Goal: Information Seeking & Learning: Compare options

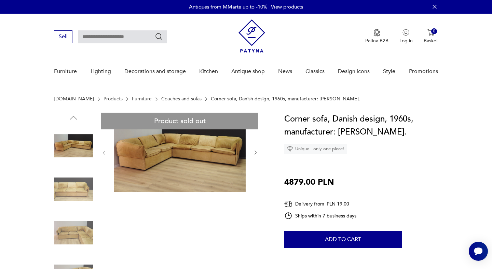
click at [122, 32] on input "text" at bounding box center [122, 36] width 89 height 13
type input "********"
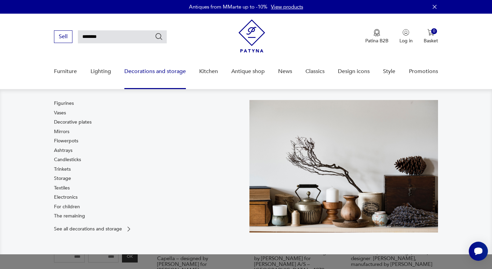
click at [283, 183] on img at bounding box center [343, 166] width 189 height 133
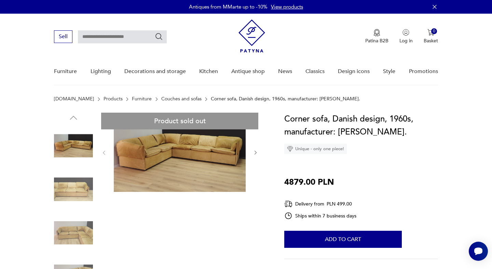
type input "********"
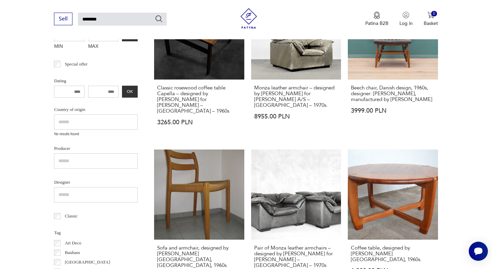
scroll to position [161, 0]
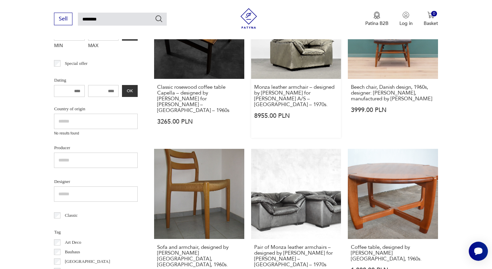
click at [297, 64] on link "Monza leather armchair – designed by Jens Juul Eilersen for Niels Eilersen A/S …" at bounding box center [296, 63] width 90 height 149
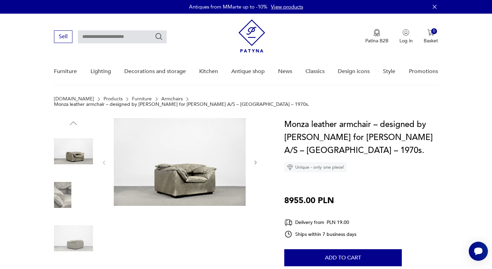
click at [69, 187] on img at bounding box center [73, 195] width 39 height 39
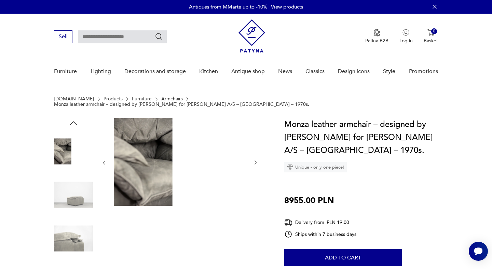
click at [255, 160] on icon "button" at bounding box center [256, 163] width 6 height 6
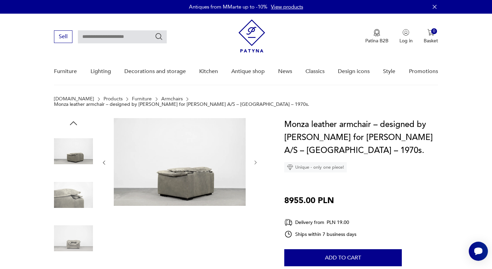
click at [255, 160] on icon "button" at bounding box center [256, 163] width 6 height 6
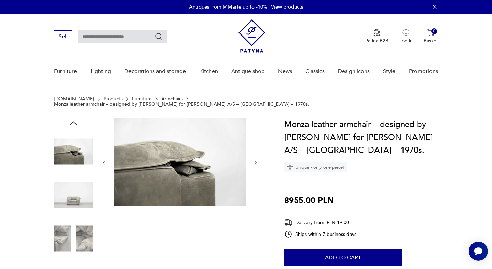
click at [255, 160] on icon "button" at bounding box center [256, 163] width 6 height 6
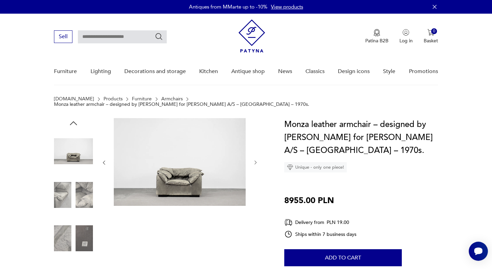
click at [255, 160] on icon "button" at bounding box center [256, 163] width 6 height 6
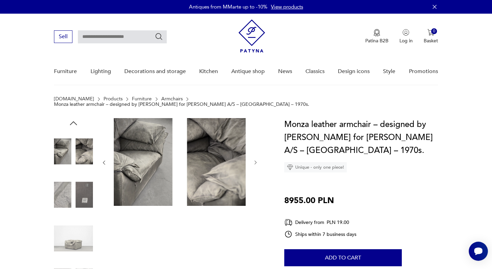
click at [255, 160] on icon "button" at bounding box center [256, 163] width 6 height 6
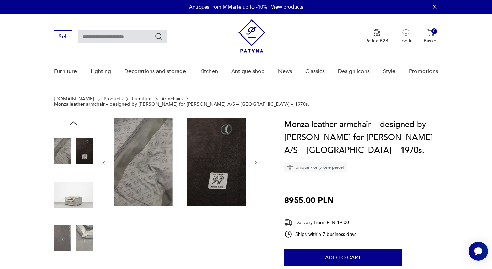
click at [255, 160] on icon "button" at bounding box center [256, 163] width 6 height 6
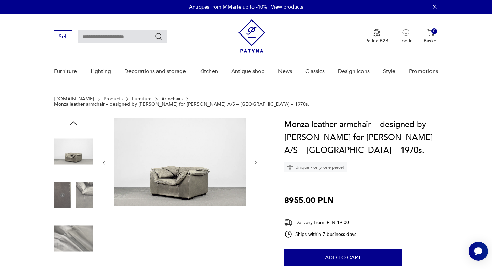
click at [255, 160] on icon "button" at bounding box center [256, 163] width 6 height 6
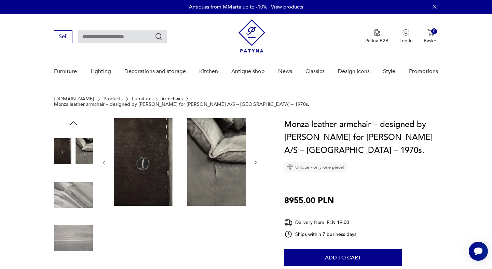
click at [255, 160] on icon "button" at bounding box center [256, 163] width 6 height 6
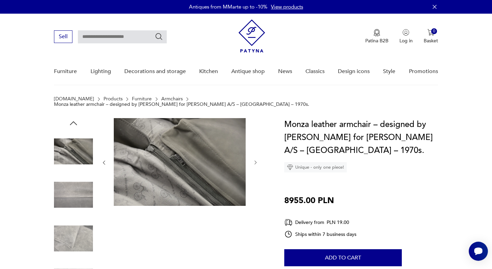
click at [255, 160] on icon "button" at bounding box center [256, 163] width 6 height 6
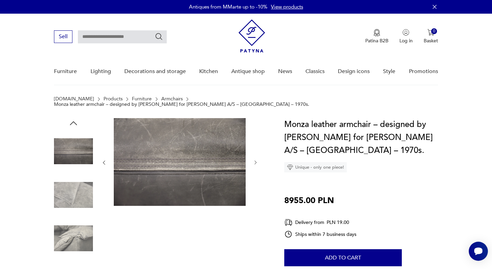
click at [255, 160] on icon "button" at bounding box center [256, 163] width 6 height 6
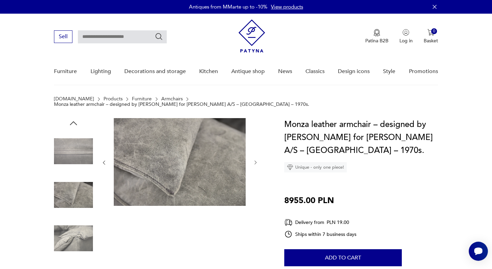
click at [132, 39] on input "text" at bounding box center [122, 36] width 89 height 13
type input "**********"
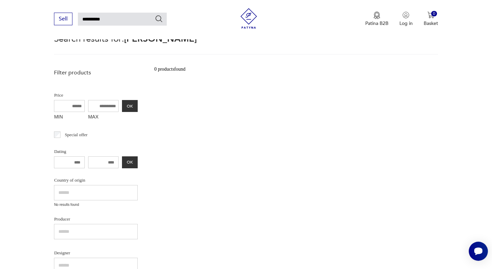
scroll to position [68, 0]
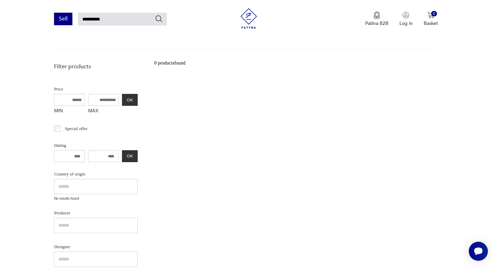
drag, startPoint x: 118, startPoint y: 17, endPoint x: 63, endPoint y: 17, distance: 55.4
click at [63, 17] on div "**********" at bounding box center [110, 19] width 113 height 13
type input "*******"
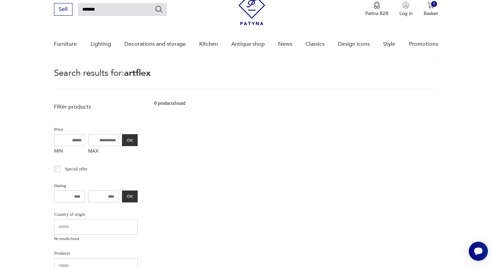
scroll to position [24, 0]
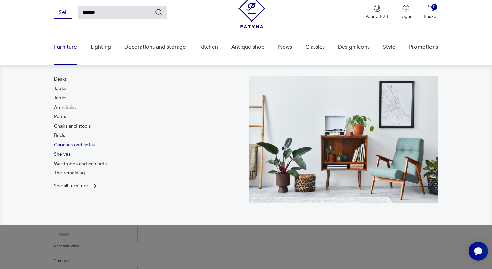
click at [63, 142] on font "Couches and sofas" at bounding box center [74, 145] width 41 height 6
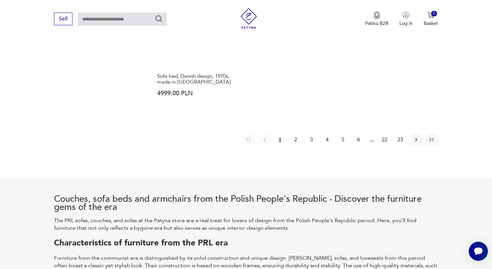
scroll to position [1069, 0]
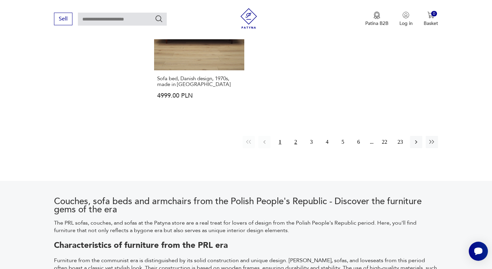
click at [294, 136] on button "2" at bounding box center [296, 142] width 12 height 12
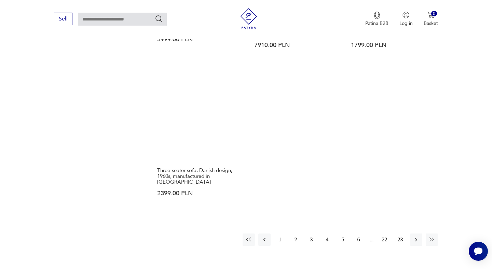
scroll to position [986, 0]
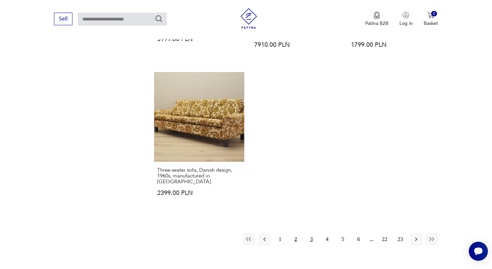
click at [309, 233] on button "3" at bounding box center [311, 239] width 12 height 12
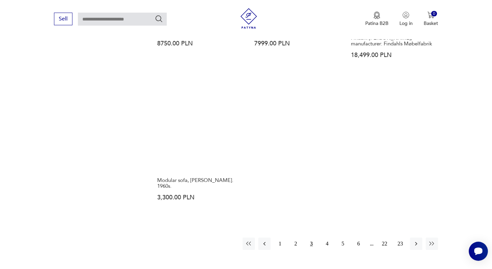
scroll to position [984, 0]
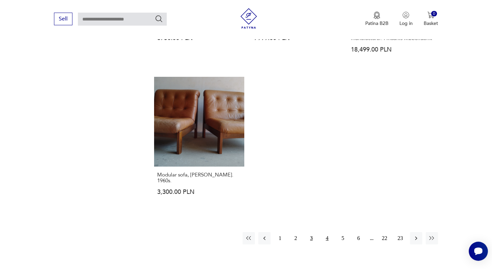
click at [326, 235] on font "4" at bounding box center [327, 238] width 3 height 6
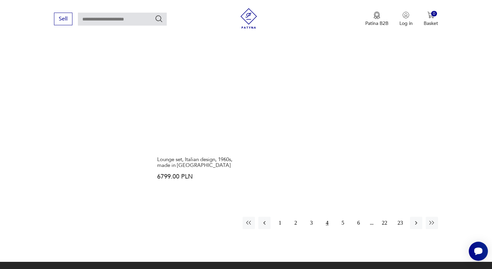
scroll to position [989, 0]
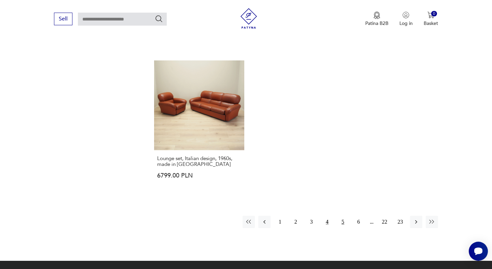
click at [342, 219] on font "5" at bounding box center [343, 222] width 3 height 6
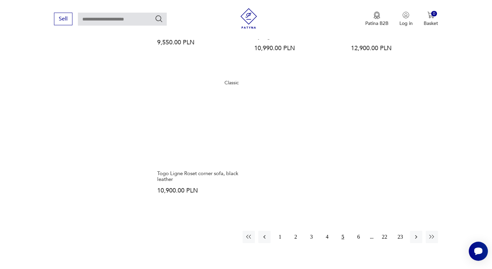
scroll to position [1067, 0]
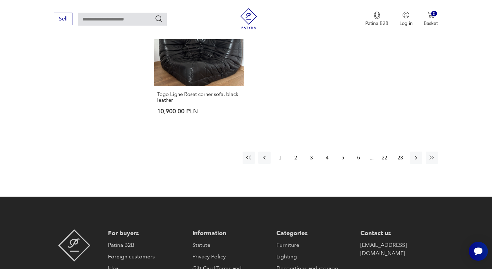
click at [357, 152] on button "6" at bounding box center [359, 158] width 12 height 12
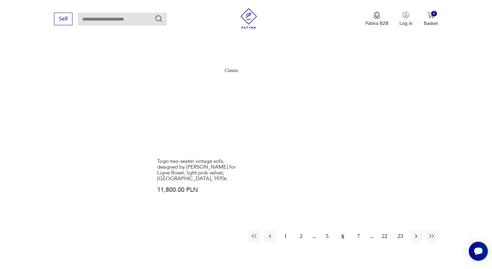
scroll to position [1010, 0]
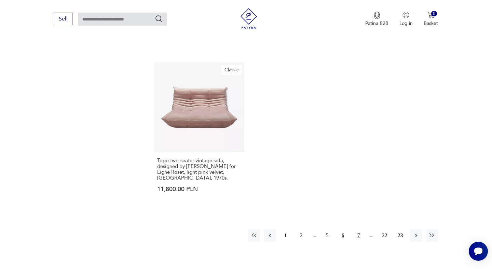
click at [360, 233] on font "7" at bounding box center [358, 236] width 3 height 6
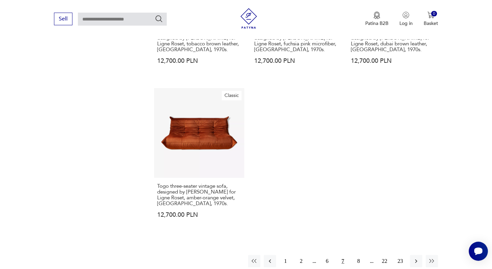
scroll to position [1056, 0]
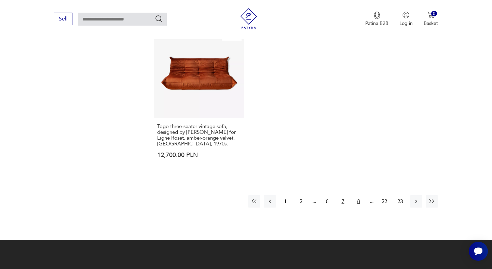
click at [358, 200] on button "8" at bounding box center [359, 201] width 12 height 12
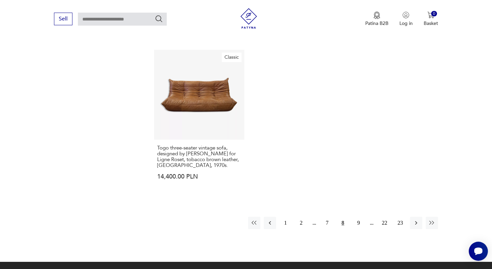
scroll to position [1056, 0]
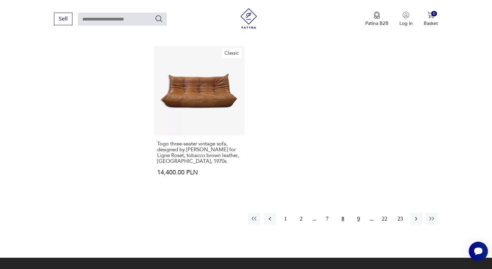
click at [359, 213] on button "9" at bounding box center [359, 219] width 12 height 12
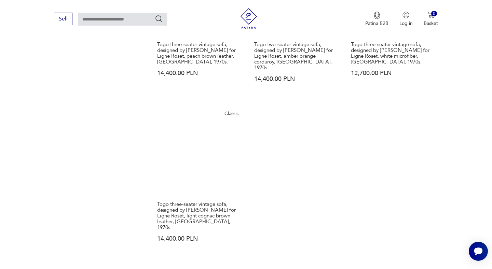
scroll to position [1010, 0]
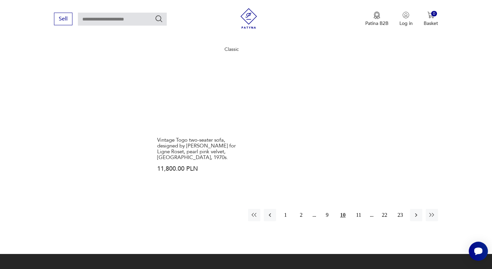
scroll to position [1036, 0]
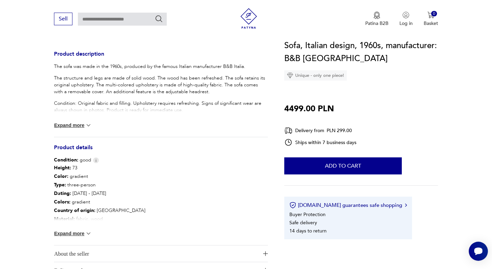
scroll to position [273, 0]
click at [76, 235] on font "Expand more" at bounding box center [69, 233] width 30 height 5
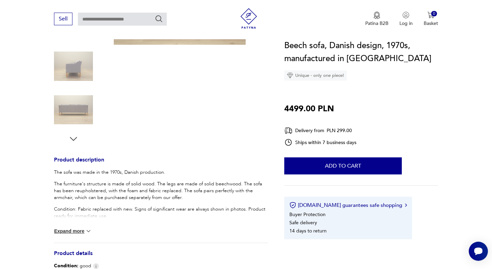
scroll to position [173, 0]
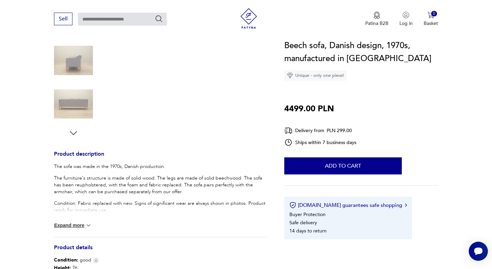
click at [72, 225] on font "Expand more" at bounding box center [69, 225] width 30 height 5
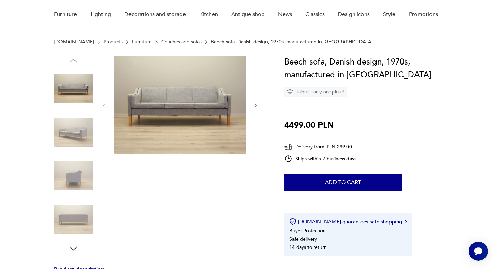
scroll to position [15, 0]
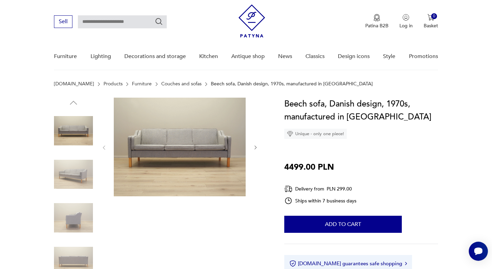
click at [77, 125] on img at bounding box center [73, 130] width 39 height 39
click at [204, 157] on img at bounding box center [180, 147] width 132 height 99
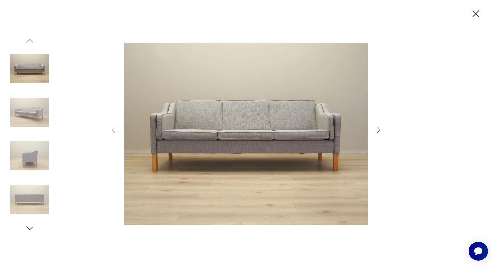
click at [378, 128] on icon "button" at bounding box center [378, 130] width 3 height 5
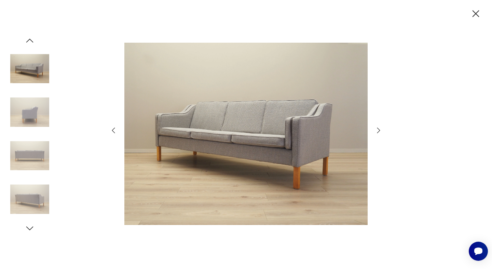
click at [378, 128] on icon "button" at bounding box center [378, 130] width 3 height 5
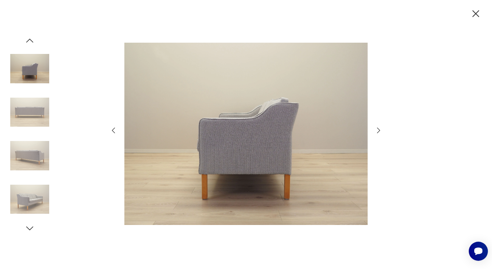
click at [378, 128] on icon "button" at bounding box center [378, 130] width 3 height 5
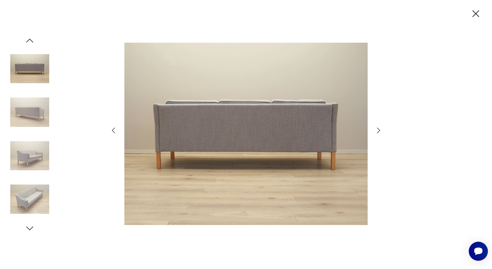
click at [378, 128] on icon "button" at bounding box center [378, 130] width 3 height 5
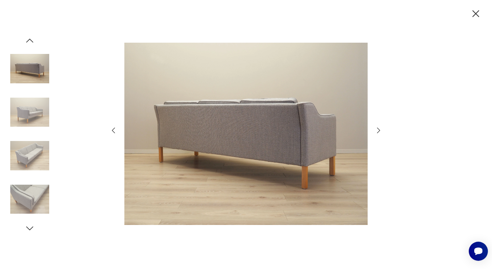
click at [378, 128] on icon "button" at bounding box center [378, 130] width 3 height 5
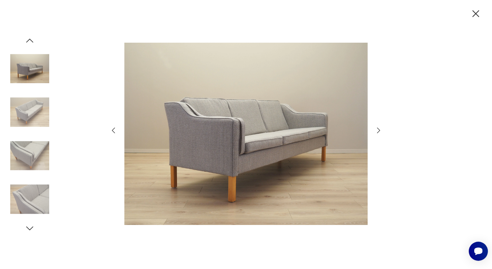
click at [378, 128] on icon "button" at bounding box center [378, 130] width 3 height 5
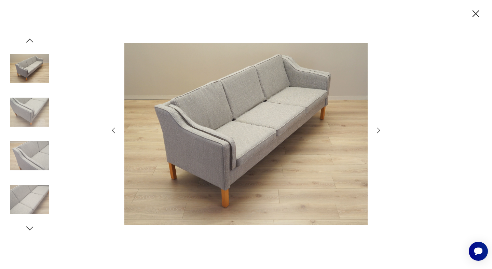
click at [378, 128] on icon "button" at bounding box center [378, 130] width 3 height 5
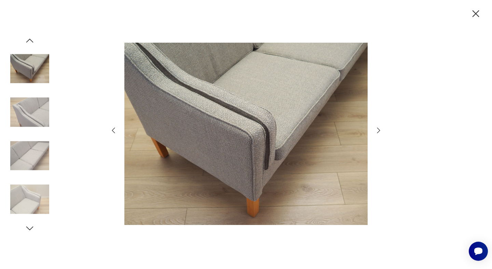
click at [379, 131] on icon "button" at bounding box center [379, 130] width 8 height 8
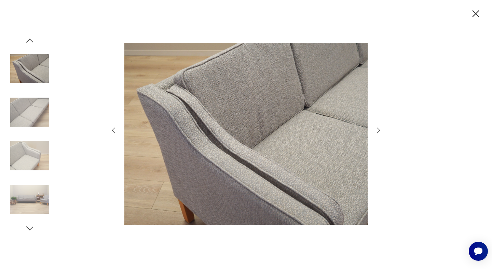
click at [379, 131] on icon "button" at bounding box center [379, 130] width 8 height 8
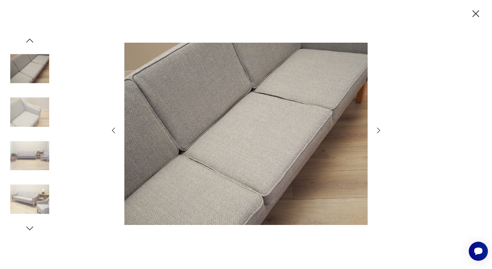
click at [379, 131] on icon "button" at bounding box center [379, 130] width 8 height 8
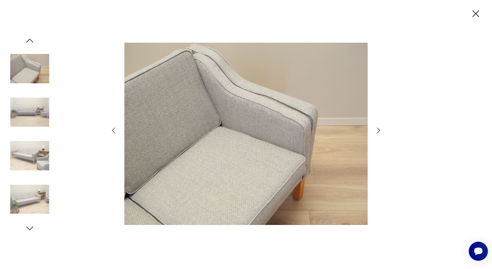
click at [472, 11] on icon "button" at bounding box center [476, 14] width 12 height 12
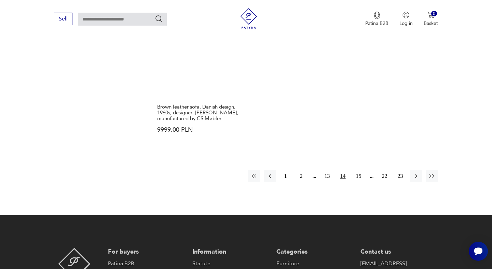
scroll to position [1024, 0]
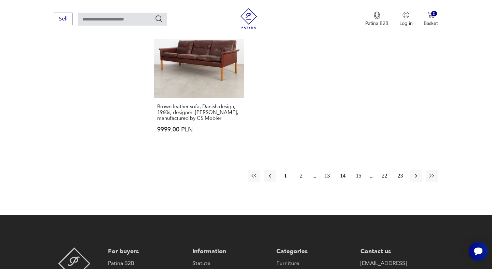
click at [325, 173] on font "13" at bounding box center [327, 176] width 5 height 6
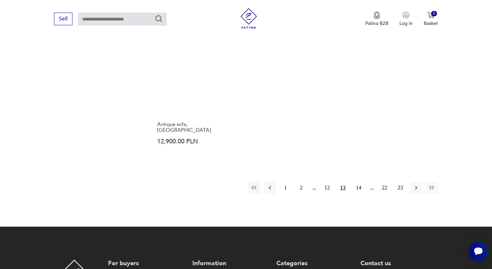
scroll to position [1038, 0]
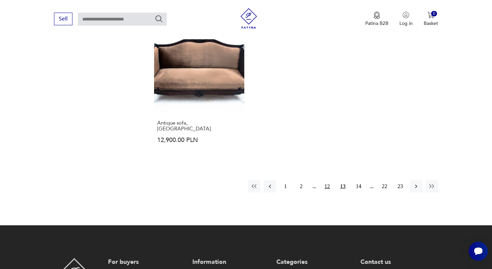
click at [327, 184] on font "12" at bounding box center [327, 187] width 5 height 6
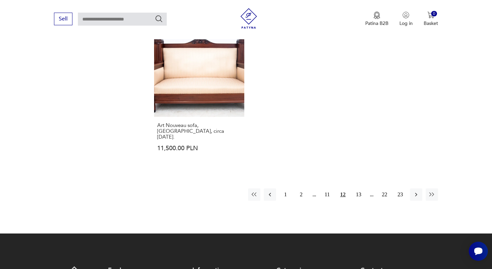
scroll to position [1025, 0]
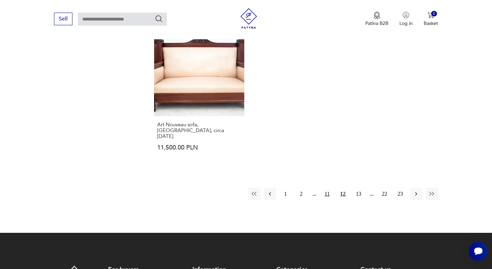
click at [326, 191] on font "11" at bounding box center [327, 194] width 5 height 6
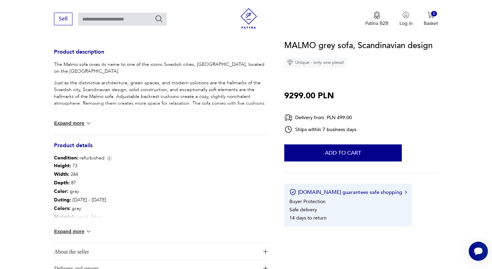
scroll to position [273, 0]
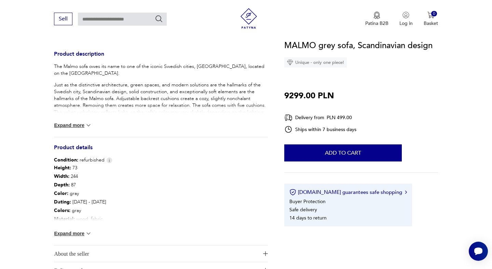
click at [61, 124] on font "Expand more" at bounding box center [69, 125] width 30 height 5
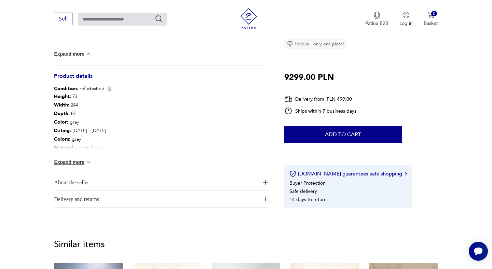
scroll to position [417, 0]
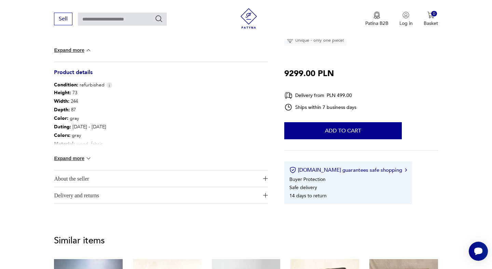
click at [66, 160] on font "Expand more" at bounding box center [69, 158] width 30 height 5
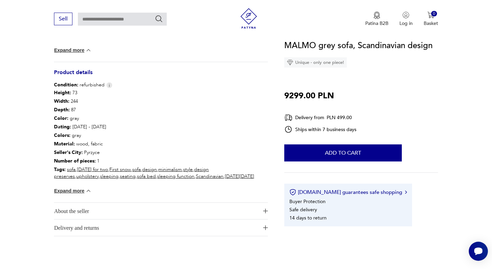
click at [67, 208] on font "About the seller" at bounding box center [71, 211] width 35 height 6
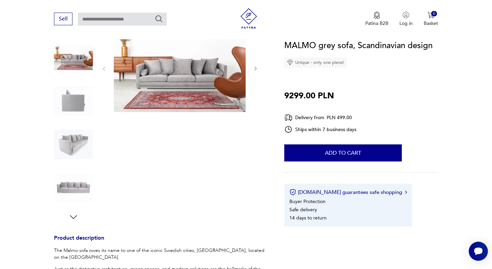
scroll to position [0, 0]
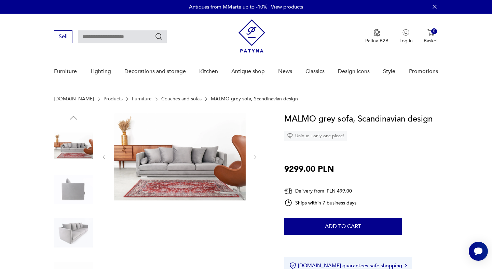
click at [138, 159] on img at bounding box center [180, 157] width 132 height 88
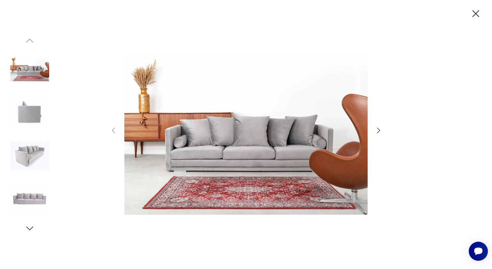
click at [381, 130] on icon "button" at bounding box center [379, 130] width 8 height 8
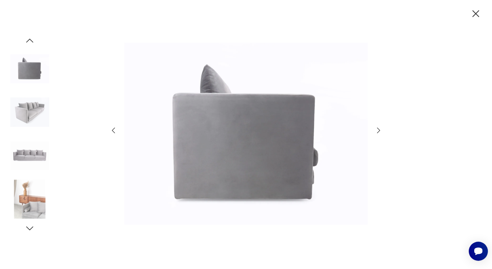
click at [381, 130] on icon "button" at bounding box center [379, 130] width 8 height 8
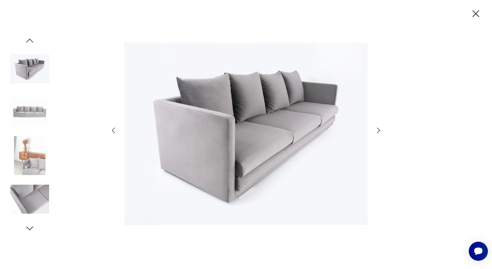
click at [381, 130] on icon "button" at bounding box center [379, 130] width 8 height 8
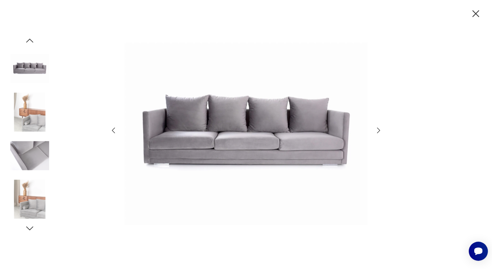
click at [381, 130] on icon "button" at bounding box center [379, 130] width 8 height 8
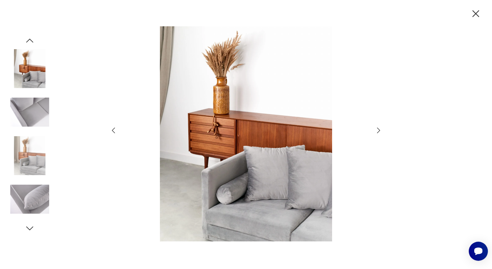
click at [381, 130] on icon "button" at bounding box center [379, 130] width 8 height 8
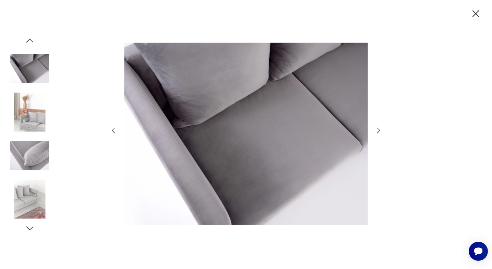
click at [381, 130] on icon "button" at bounding box center [379, 130] width 8 height 8
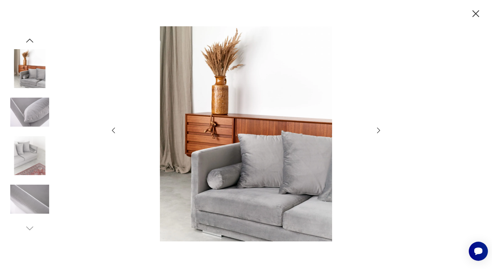
click at [381, 130] on icon "button" at bounding box center [379, 130] width 8 height 8
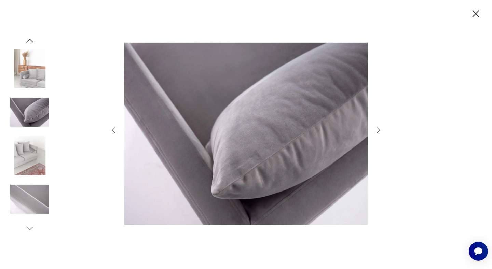
click at [381, 130] on icon "button" at bounding box center [379, 130] width 8 height 8
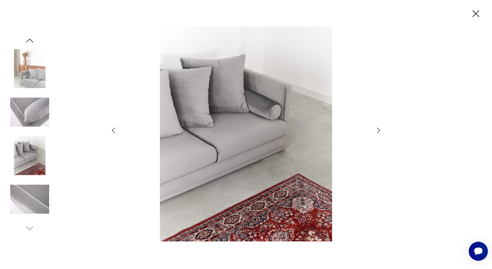
click at [381, 130] on icon "button" at bounding box center [379, 130] width 8 height 8
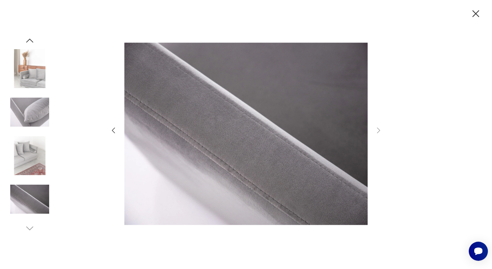
click at [472, 13] on icon "button" at bounding box center [476, 14] width 12 height 12
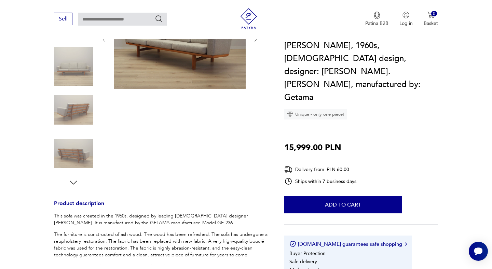
scroll to position [261, 0]
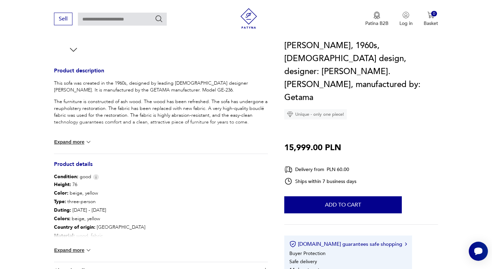
click at [62, 248] on font "Expand more" at bounding box center [69, 250] width 30 height 5
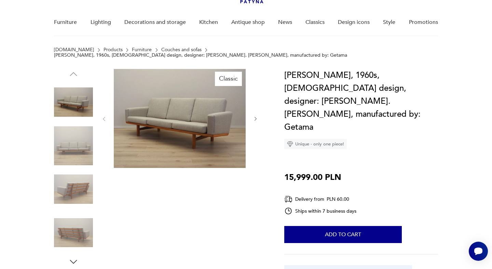
scroll to position [49, 0]
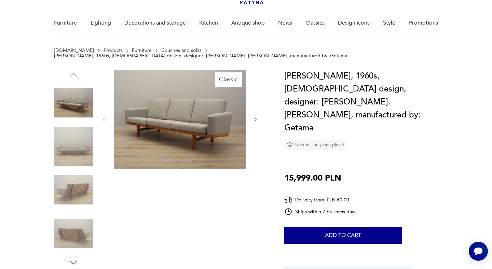
click at [69, 98] on img at bounding box center [73, 102] width 39 height 39
click at [75, 188] on img at bounding box center [73, 190] width 39 height 39
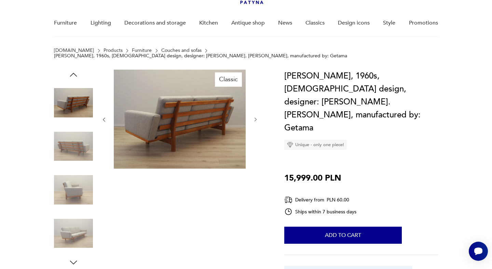
click at [72, 214] on img at bounding box center [73, 233] width 39 height 39
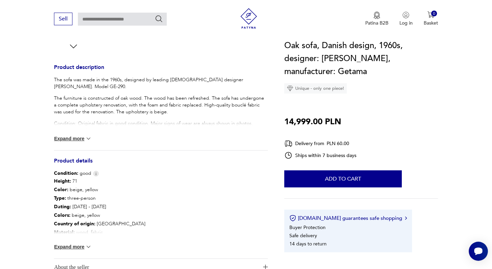
scroll to position [261, 0]
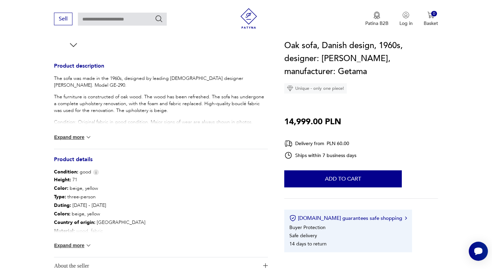
click at [76, 245] on font "Expand more" at bounding box center [69, 245] width 30 height 5
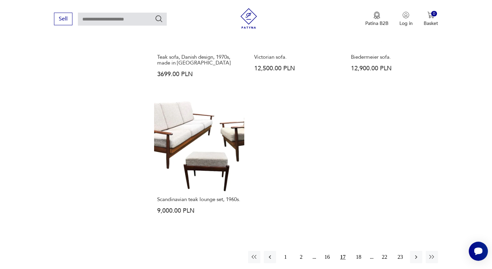
scroll to position [956, 0]
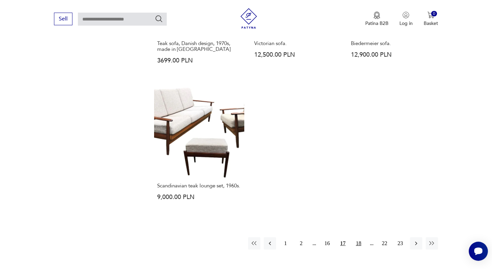
click at [361, 242] on font "18" at bounding box center [358, 244] width 5 height 6
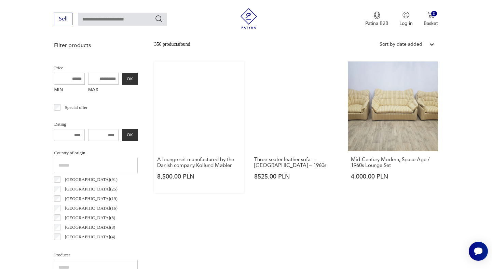
scroll to position [277, 0]
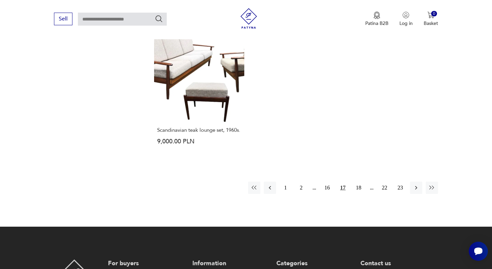
scroll to position [1024, 0]
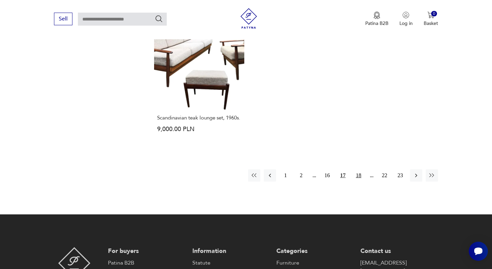
click at [357, 178] on font "18" at bounding box center [358, 176] width 5 height 6
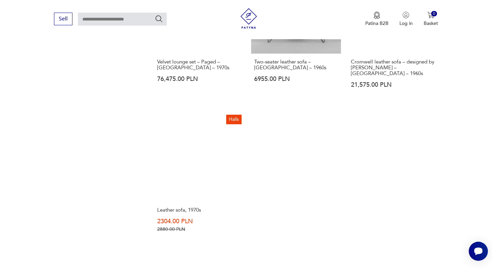
scroll to position [935, 0]
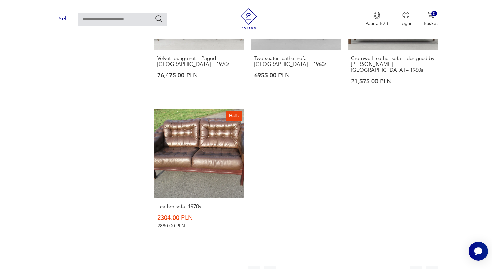
click at [364, 266] on button "19" at bounding box center [359, 272] width 12 height 12
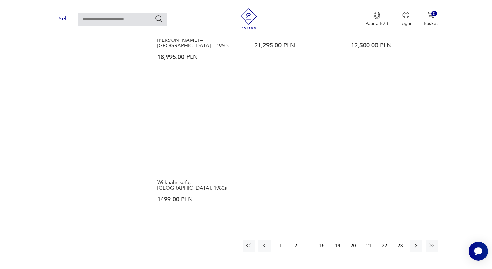
scroll to position [989, 0]
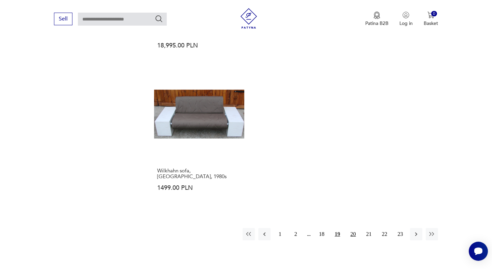
click at [357, 228] on button "20" at bounding box center [353, 234] width 12 height 12
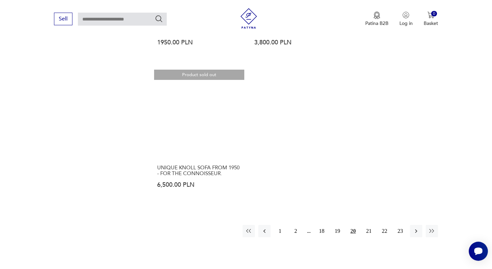
scroll to position [1007, 0]
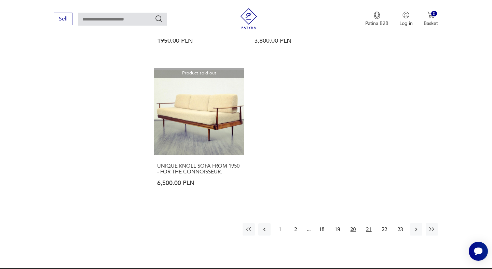
click at [365, 223] on button "21" at bounding box center [369, 229] width 12 height 12
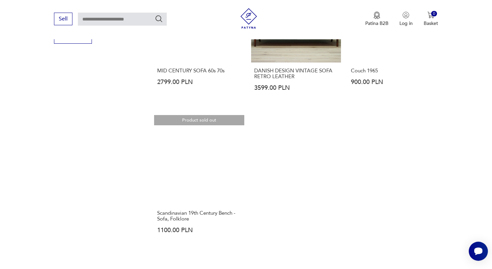
scroll to position [938, 0]
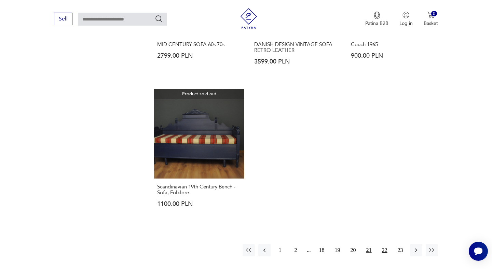
click at [389, 246] on button "22" at bounding box center [385, 250] width 12 height 12
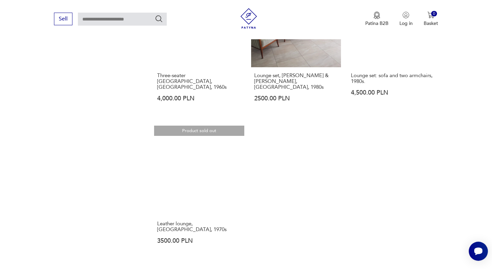
scroll to position [937, 0]
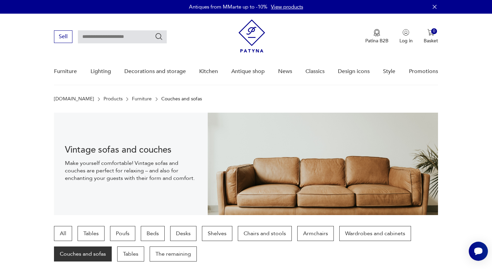
click at [134, 36] on input "text" at bounding box center [122, 36] width 89 height 13
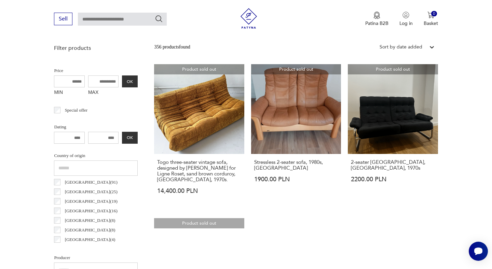
scroll to position [244, 0]
